Goal: Use online tool/utility: Utilize a website feature to perform a specific function

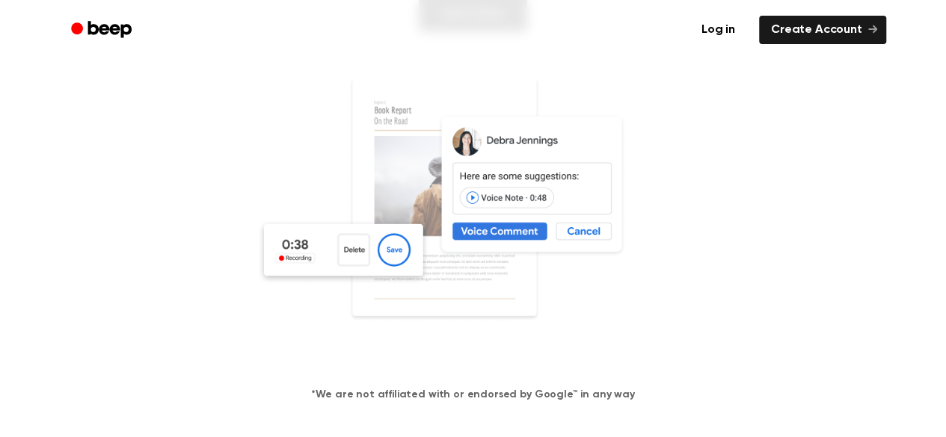
scroll to position [271, 0]
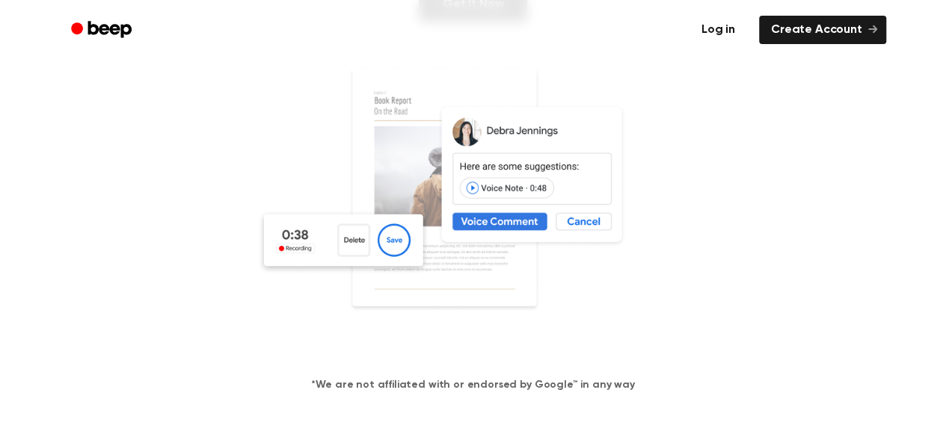
click at [722, 15] on link "Log in" at bounding box center [718, 30] width 64 height 34
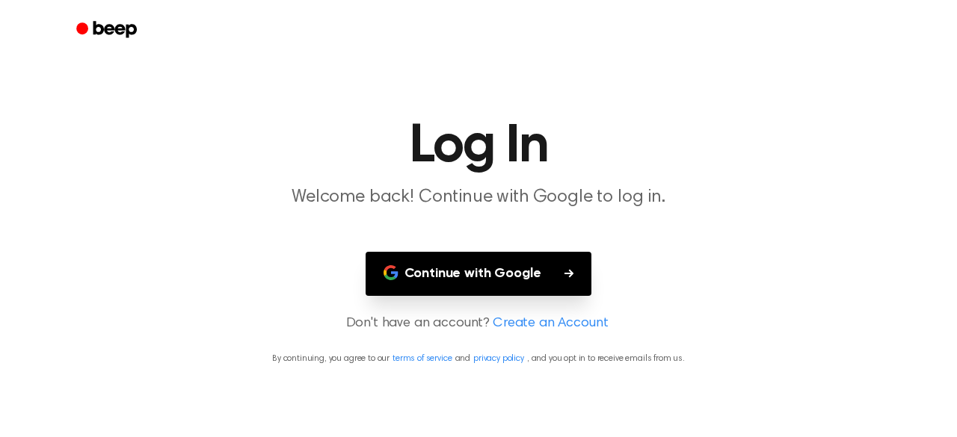
click at [529, 272] on button "Continue with Google" at bounding box center [479, 274] width 227 height 44
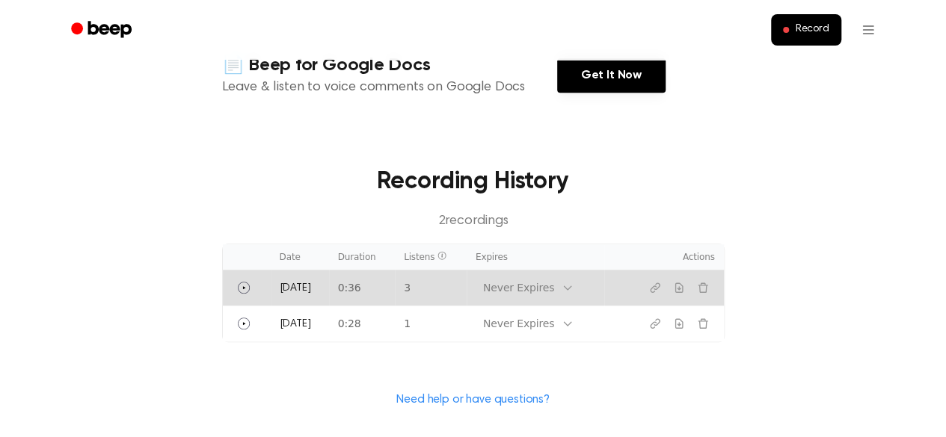
scroll to position [387, 0]
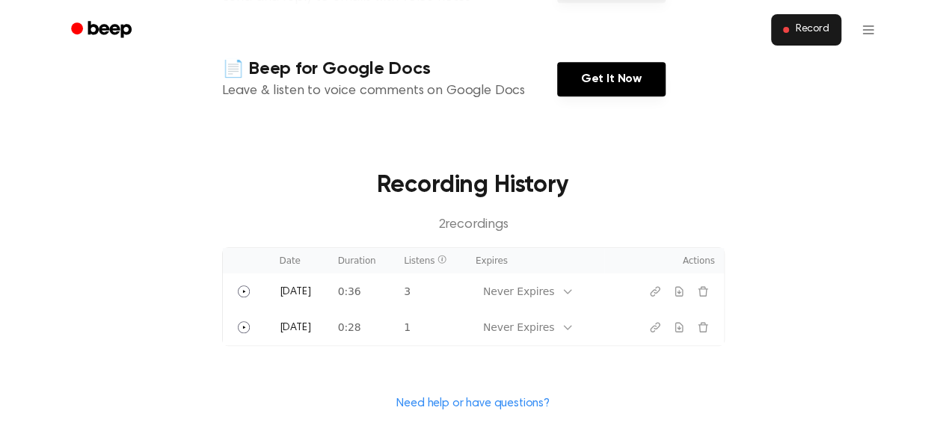
click at [806, 25] on span "Record" at bounding box center [812, 29] width 34 height 13
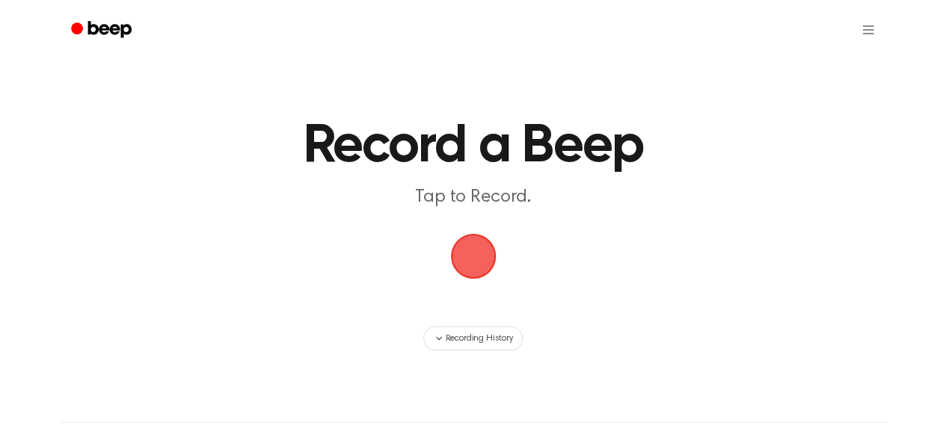
click at [461, 246] on span "button" at bounding box center [473, 256] width 49 height 49
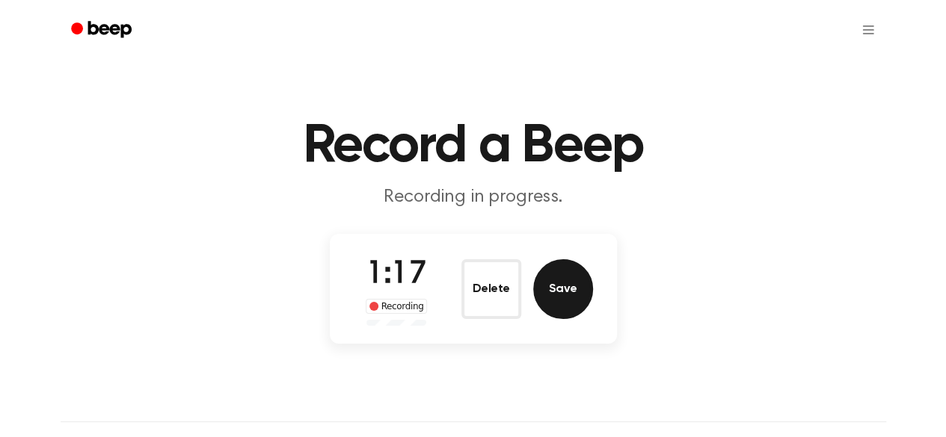
click at [568, 292] on button "Save" at bounding box center [563, 289] width 60 height 60
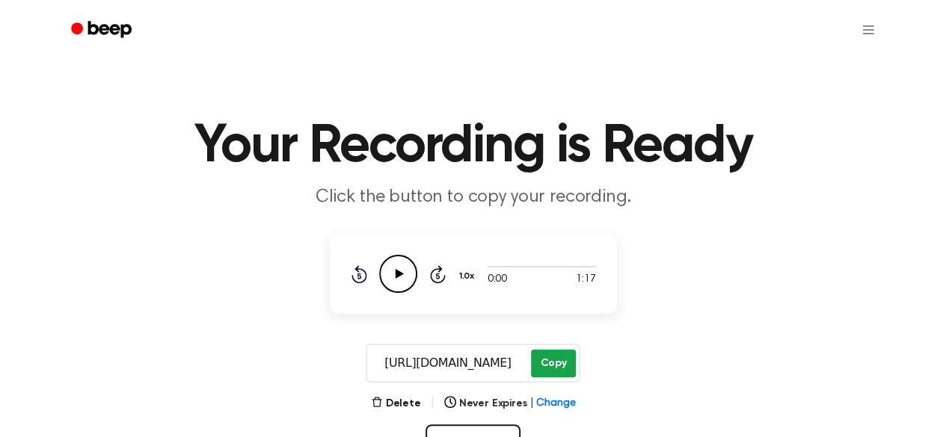
click at [545, 356] on button "Copy" at bounding box center [553, 364] width 44 height 28
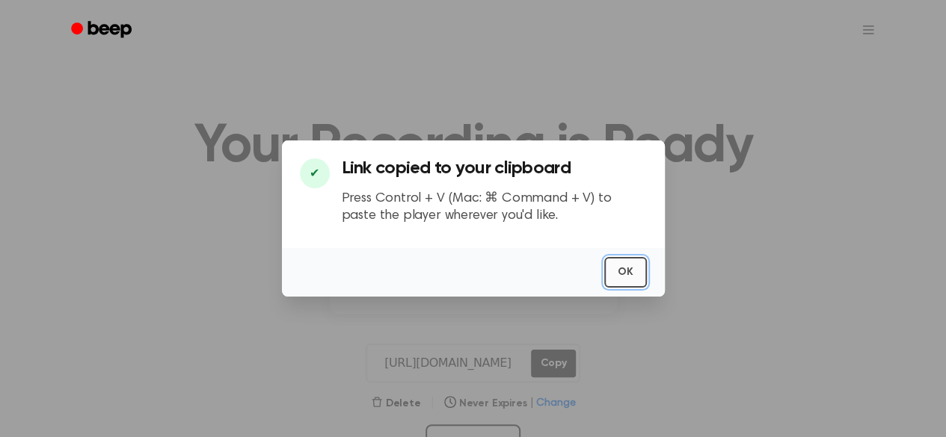
click at [631, 277] on button "OK" at bounding box center [625, 272] width 43 height 31
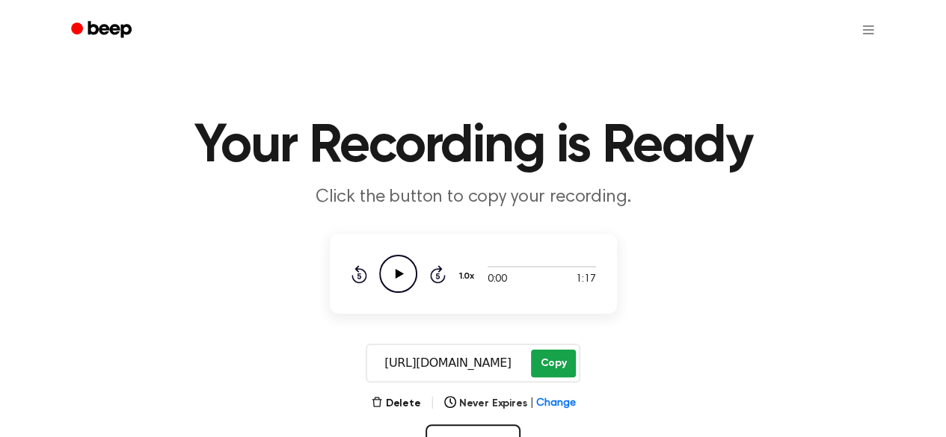
click at [551, 377] on button "Copy" at bounding box center [553, 364] width 44 height 28
drag, startPoint x: 381, startPoint y: 364, endPoint x: 531, endPoint y: 375, distance: 149.9
click at [531, 375] on div "[URL][DOMAIN_NAME] Copy" at bounding box center [473, 363] width 214 height 39
